Goal: Navigation & Orientation: Find specific page/section

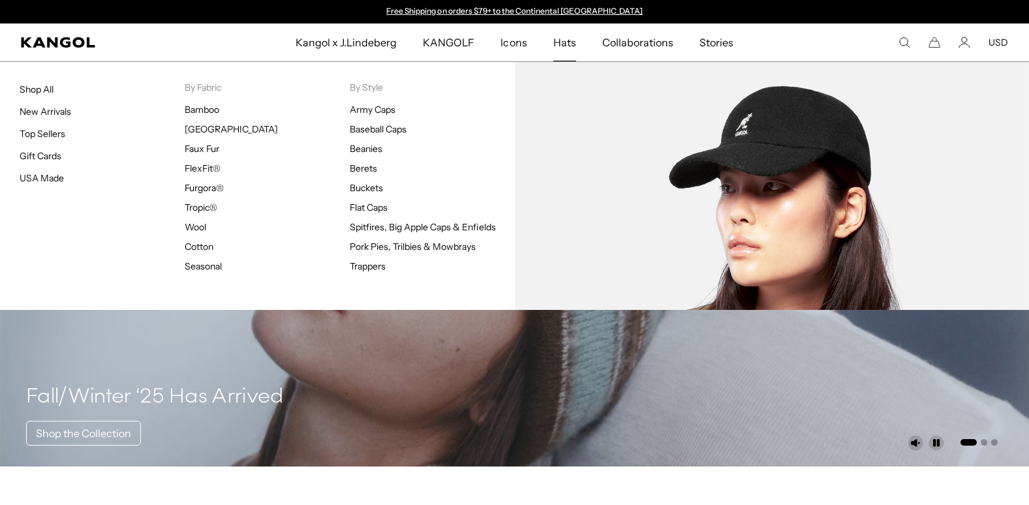
click at [565, 46] on span "Hats" at bounding box center [564, 42] width 23 height 38
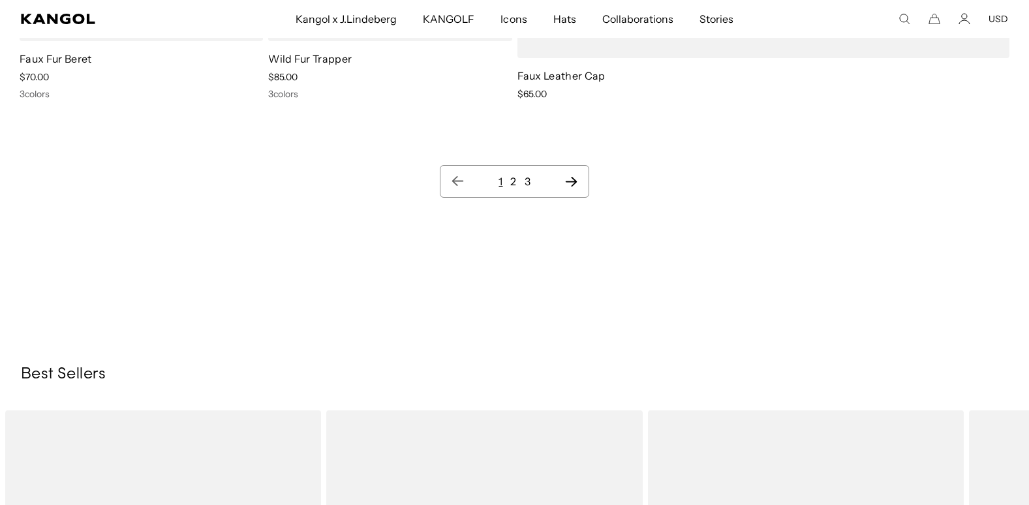
scroll to position [15007, 0]
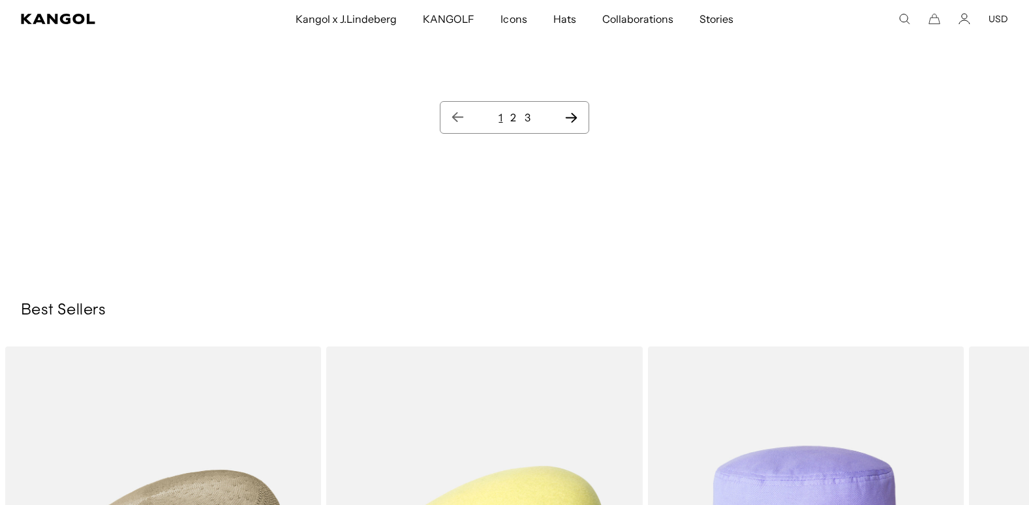
click at [566, 116] on icon "Next page" at bounding box center [571, 117] width 14 height 13
